Goal: Check status: Verify the current state of an ongoing process or item

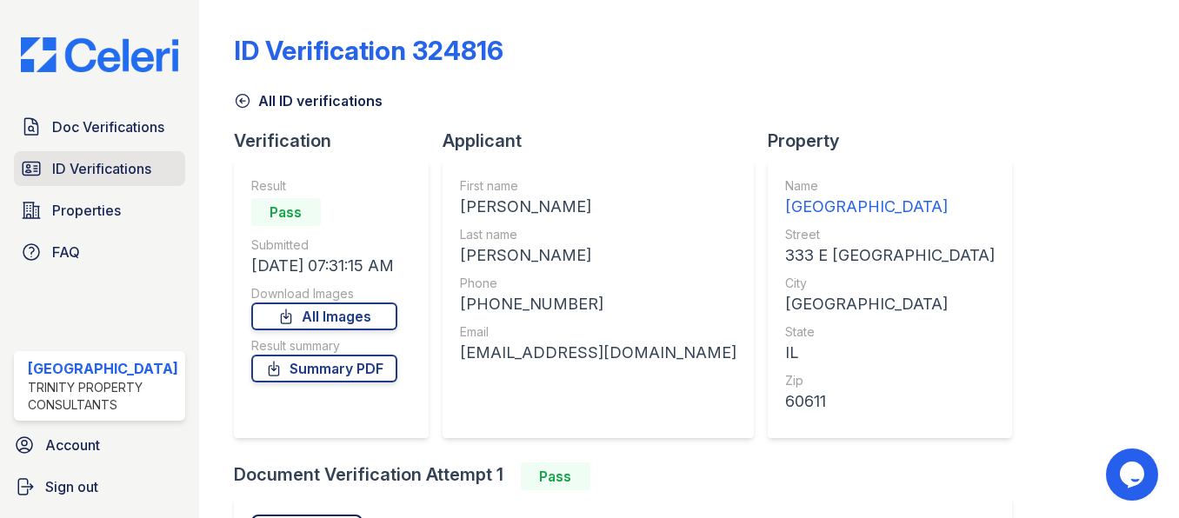
click at [80, 170] on span "ID Verifications" at bounding box center [101, 168] width 99 height 21
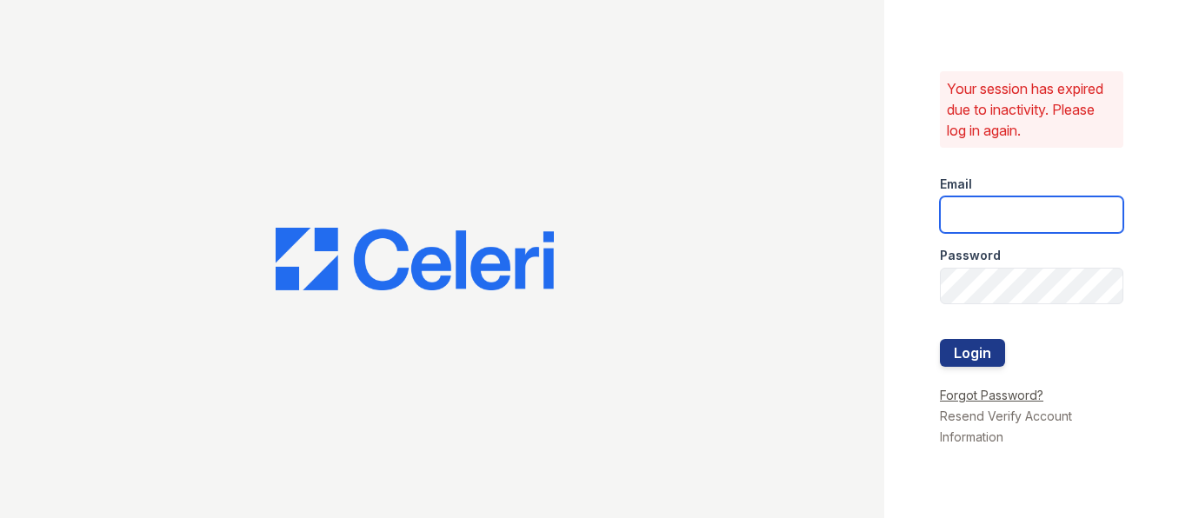
type input "[EMAIL_ADDRESS][DOMAIN_NAME]"
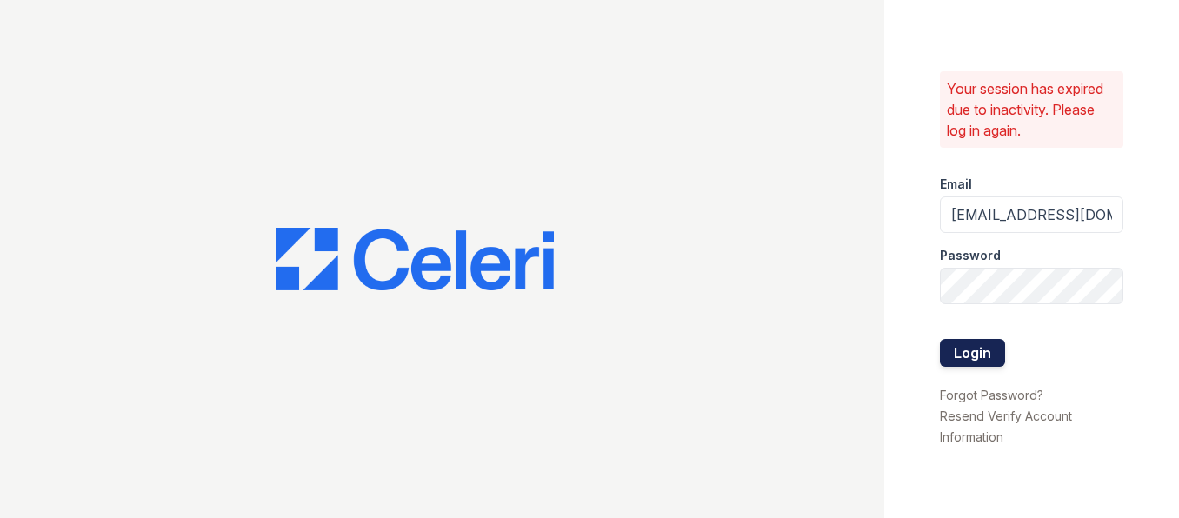
click at [988, 361] on button "Login" at bounding box center [972, 353] width 65 height 28
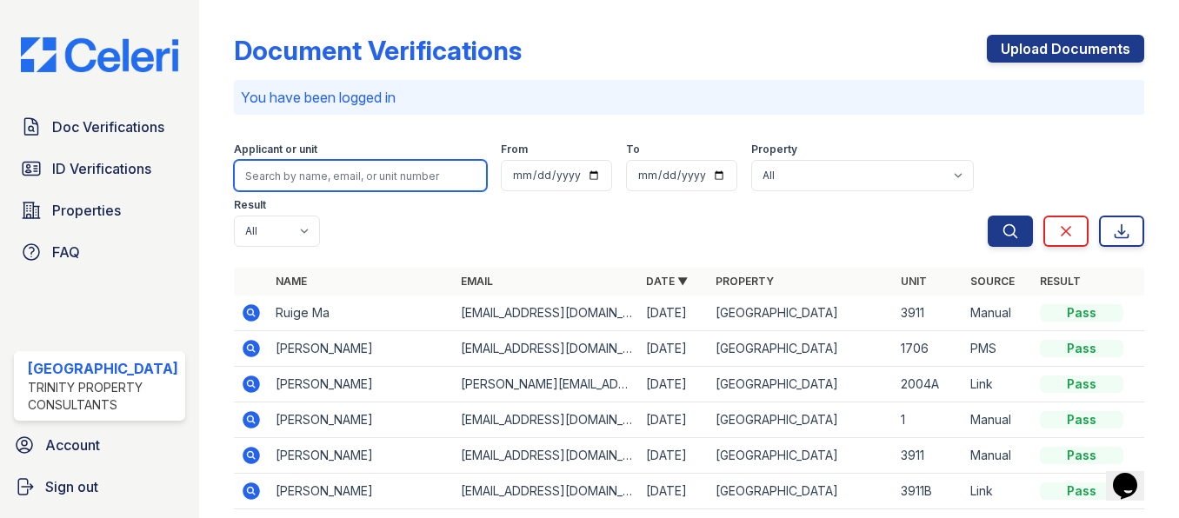
click at [331, 170] on input "search" at bounding box center [360, 175] width 253 height 31
type input "abha"
click at [988, 216] on button "Search" at bounding box center [1010, 231] width 45 height 31
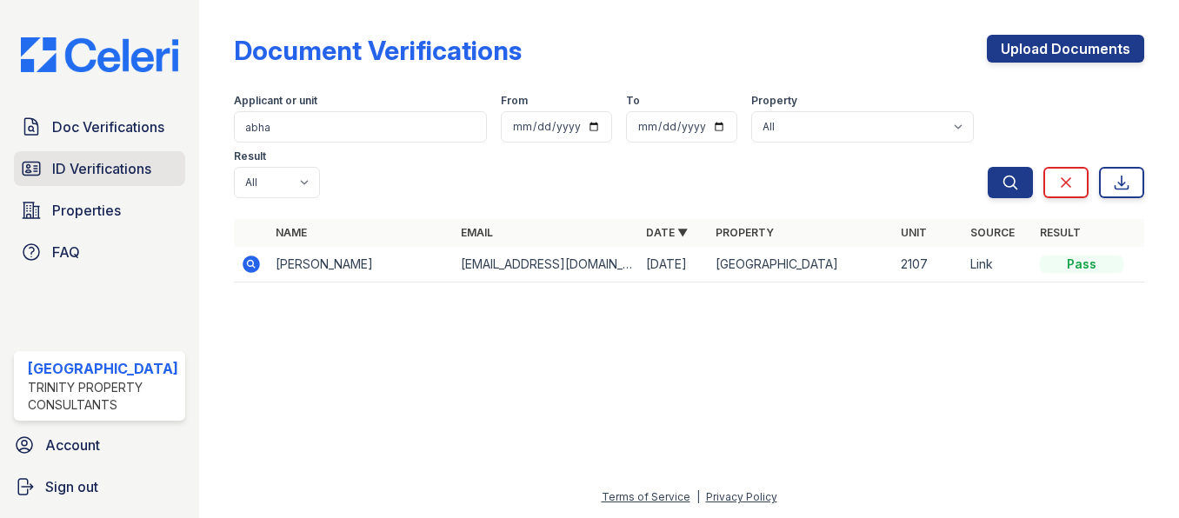
click at [124, 170] on span "ID Verifications" at bounding box center [101, 168] width 99 height 21
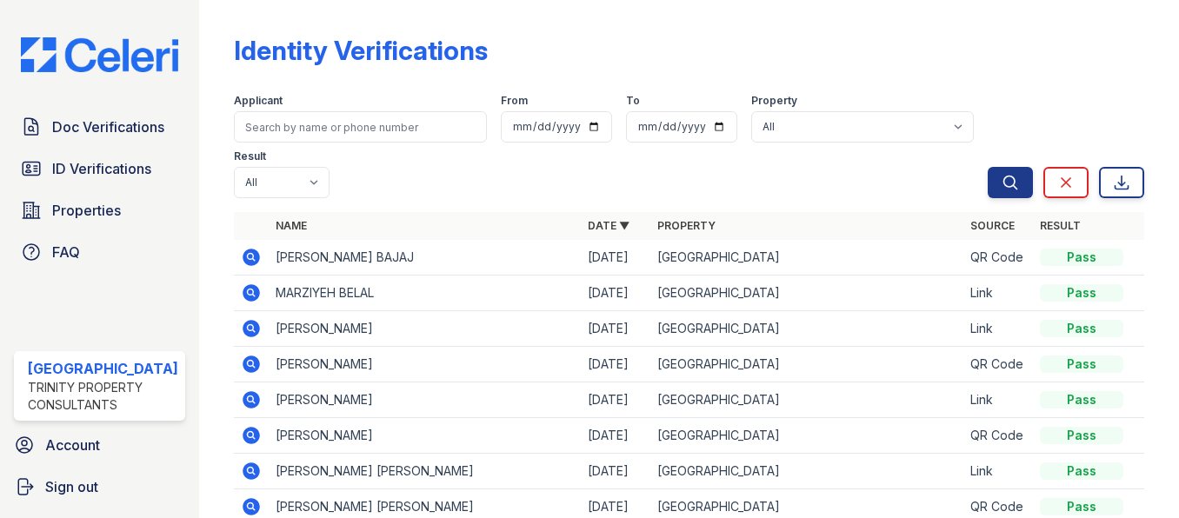
click at [124, 170] on span "ID Verifications" at bounding box center [101, 168] width 99 height 21
click at [243, 264] on icon at bounding box center [251, 257] width 17 height 17
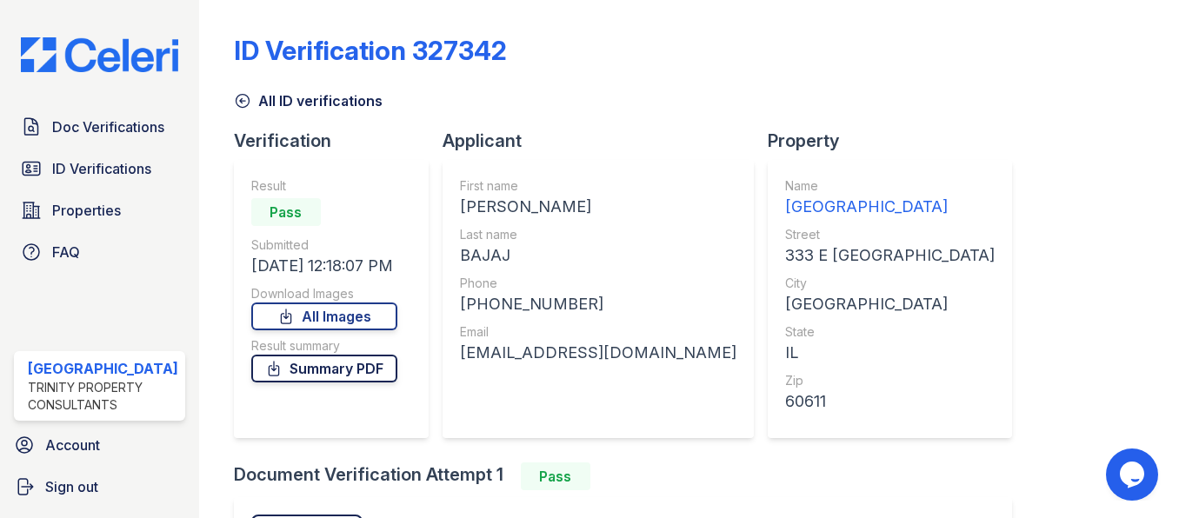
click at [344, 371] on link "Summary PDF" at bounding box center [324, 369] width 146 height 28
click at [94, 161] on span "ID Verifications" at bounding box center [101, 168] width 99 height 21
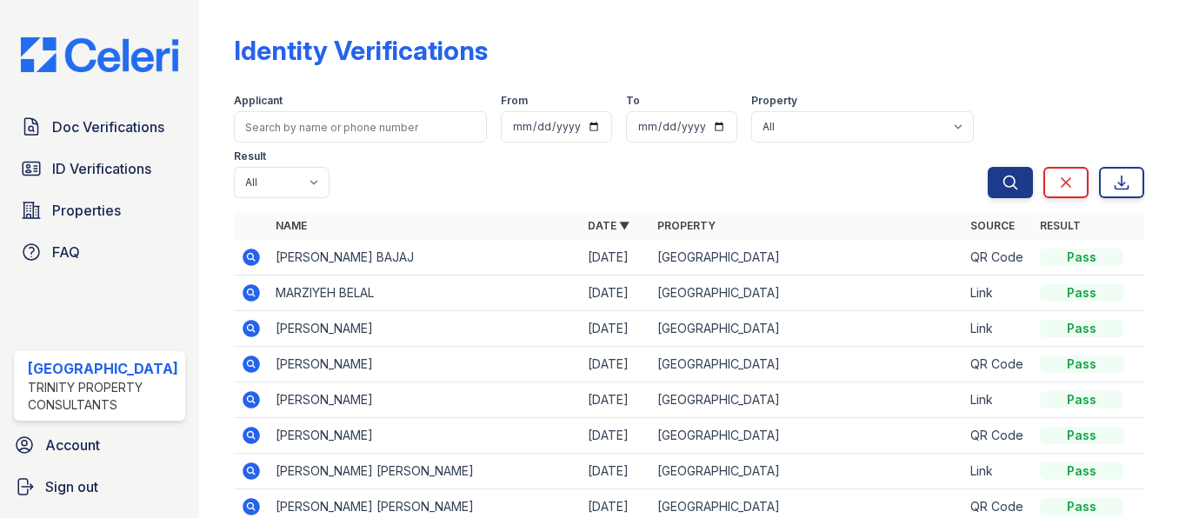
click at [243, 256] on icon at bounding box center [251, 257] width 17 height 17
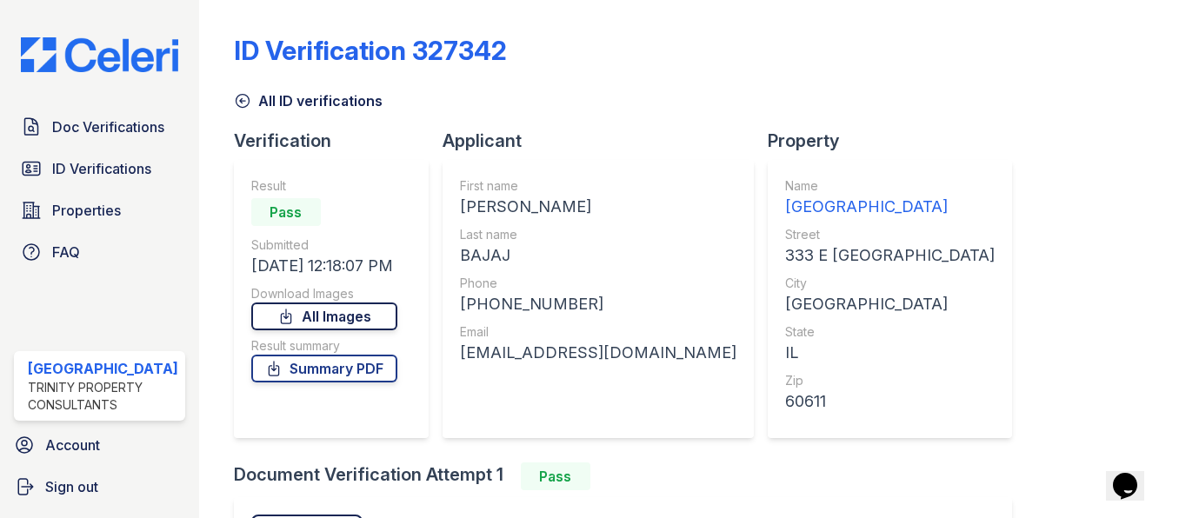
click at [332, 321] on link "All Images" at bounding box center [324, 317] width 146 height 28
click at [109, 164] on span "ID Verifications" at bounding box center [101, 168] width 99 height 21
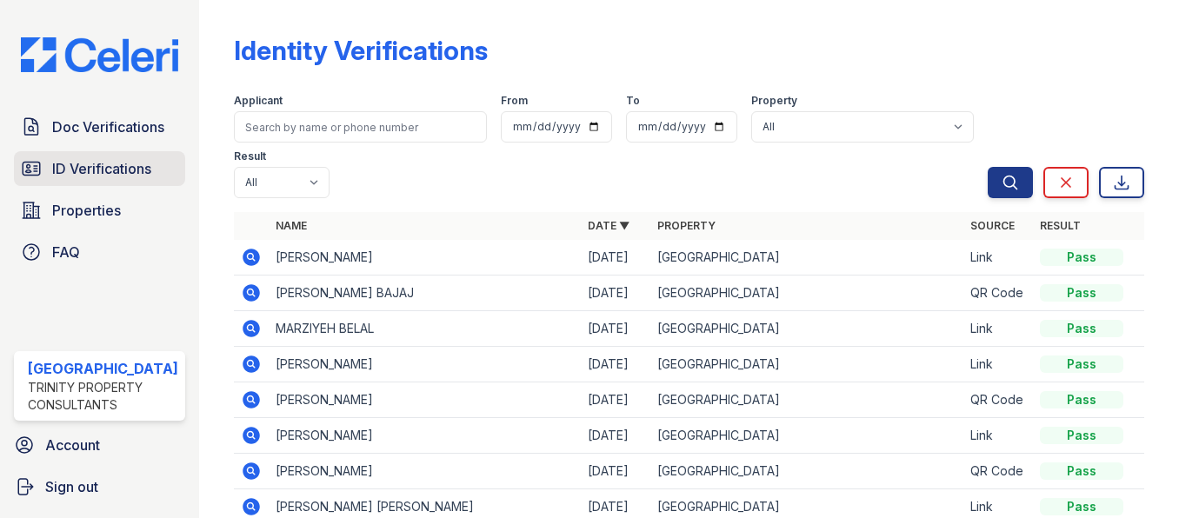
click at [118, 164] on span "ID Verifications" at bounding box center [101, 168] width 99 height 21
click at [244, 264] on icon at bounding box center [251, 257] width 17 height 17
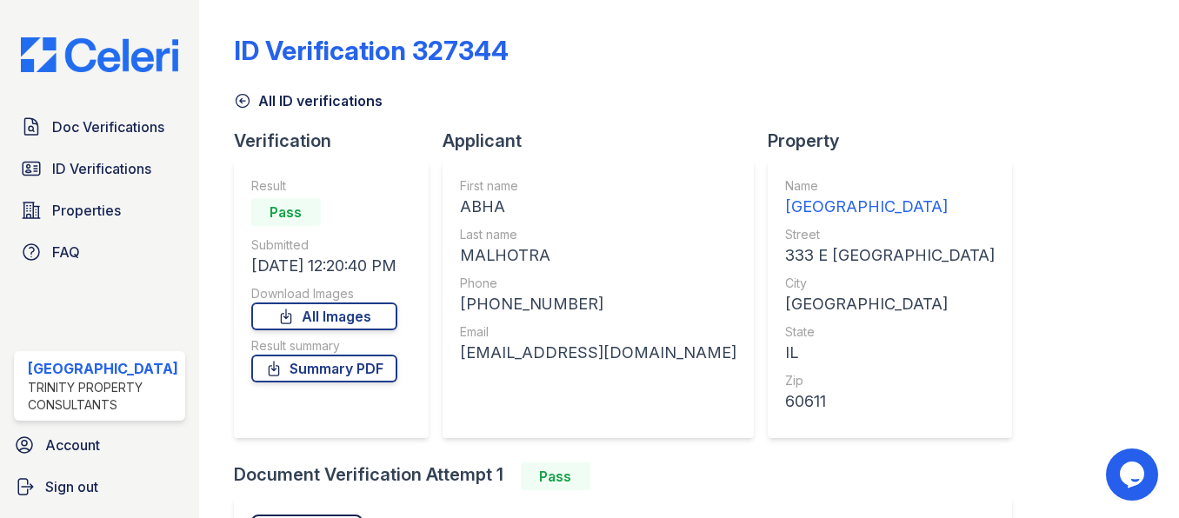
drag, startPoint x: 380, startPoint y: 317, endPoint x: 26, endPoint y: 290, distance: 355.0
click at [381, 317] on link "All Images" at bounding box center [324, 317] width 146 height 28
click at [325, 363] on link "Summary PDF" at bounding box center [324, 369] width 146 height 28
click at [90, 130] on span "Doc Verifications" at bounding box center [108, 127] width 112 height 21
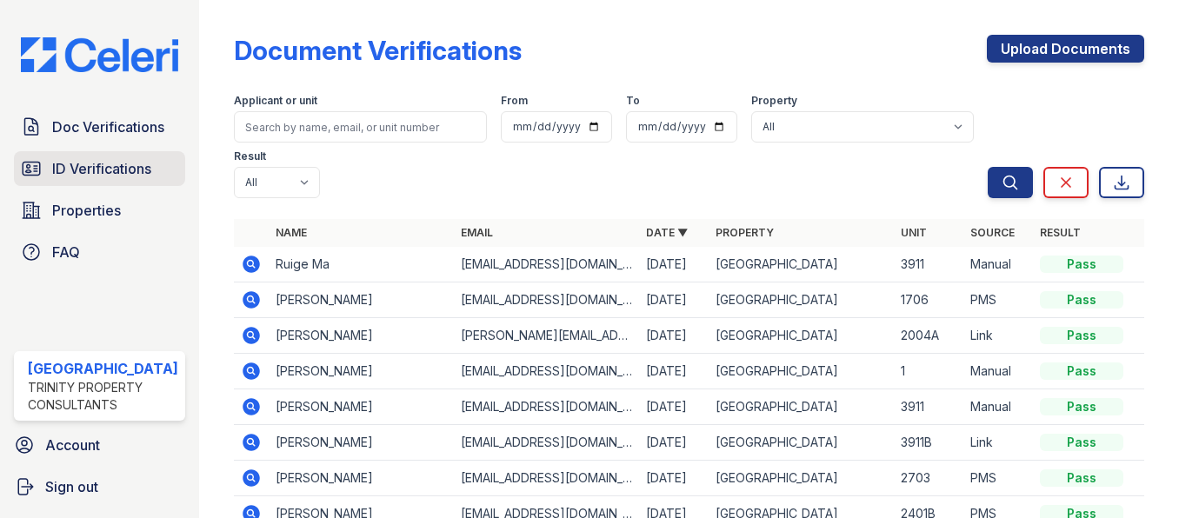
click at [105, 166] on span "ID Verifications" at bounding box center [101, 168] width 99 height 21
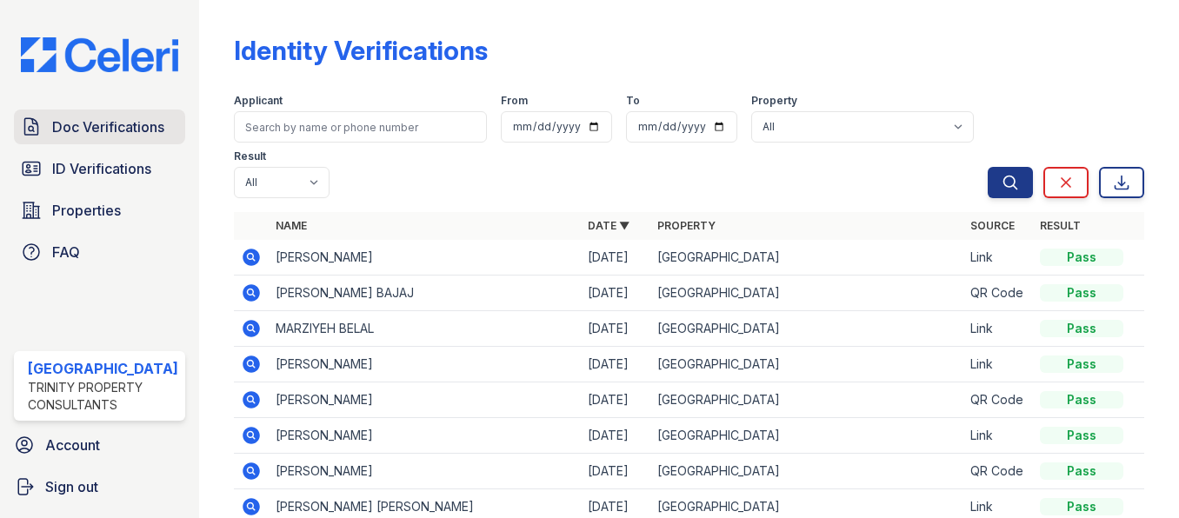
click at [134, 130] on span "Doc Verifications" at bounding box center [108, 127] width 112 height 21
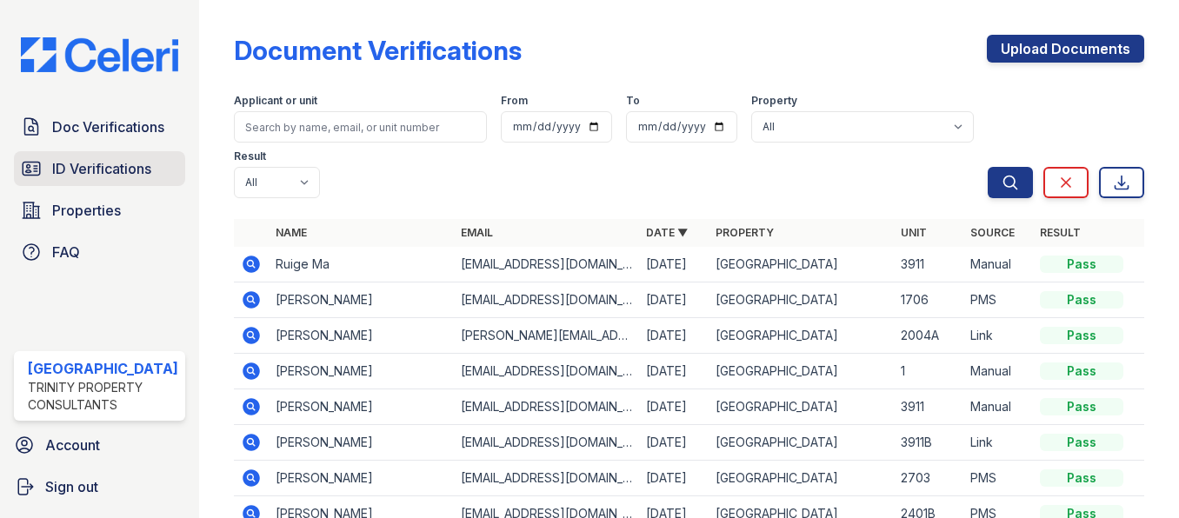
click at [117, 172] on span "ID Verifications" at bounding box center [101, 168] width 99 height 21
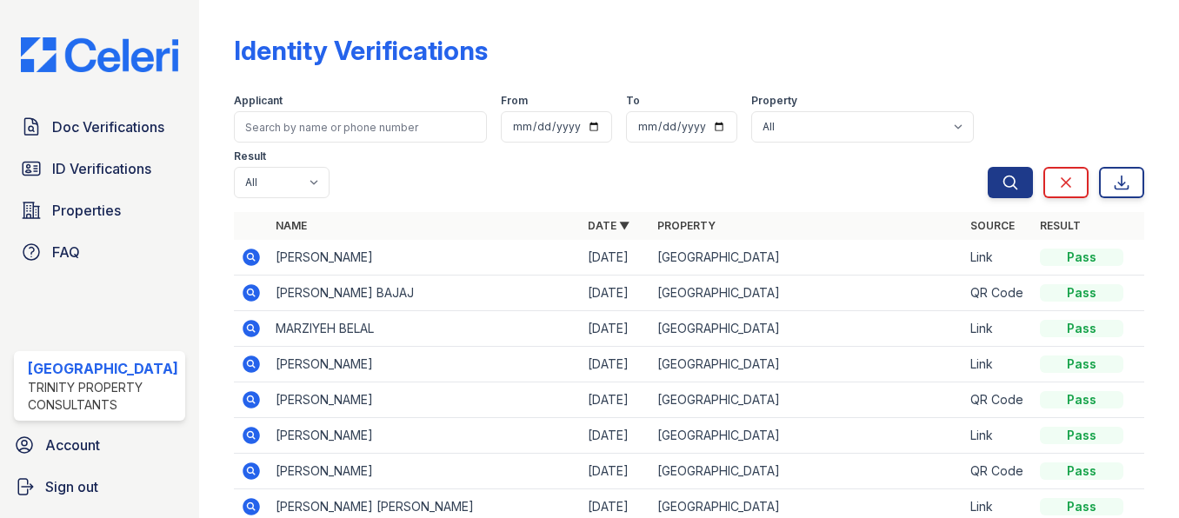
click at [241, 257] on icon at bounding box center [251, 257] width 21 height 21
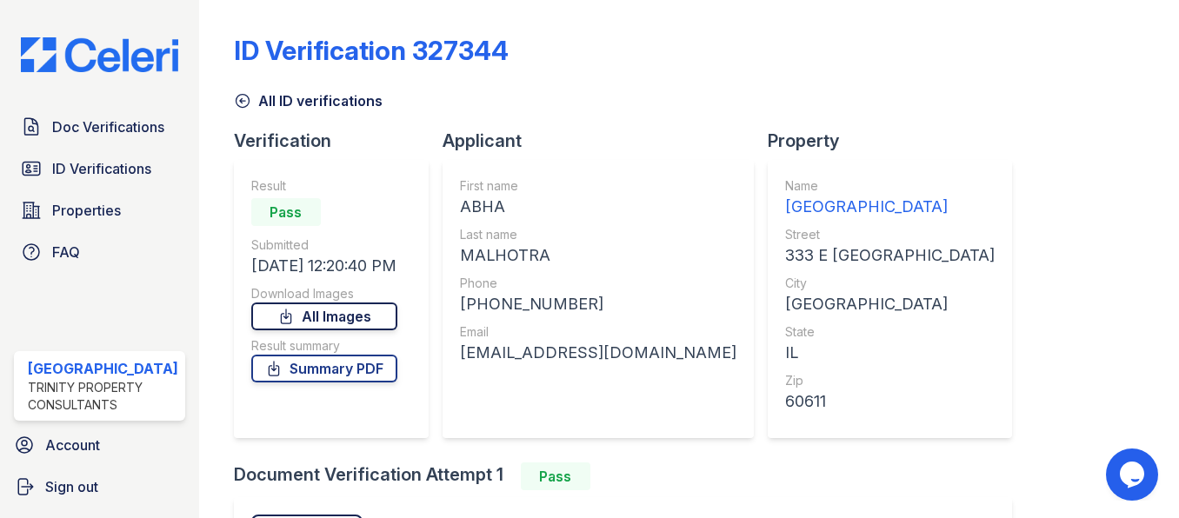
click at [315, 316] on link "All Images" at bounding box center [324, 317] width 146 height 28
drag, startPoint x: 382, startPoint y: 175, endPoint x: 395, endPoint y: 150, distance: 28.4
click at [382, 174] on div "Result Pass Submitted [DATE] 12:20:40 PM Download Images All Images Result summ…" at bounding box center [331, 299] width 195 height 278
